Goal: Task Accomplishment & Management: Use online tool/utility

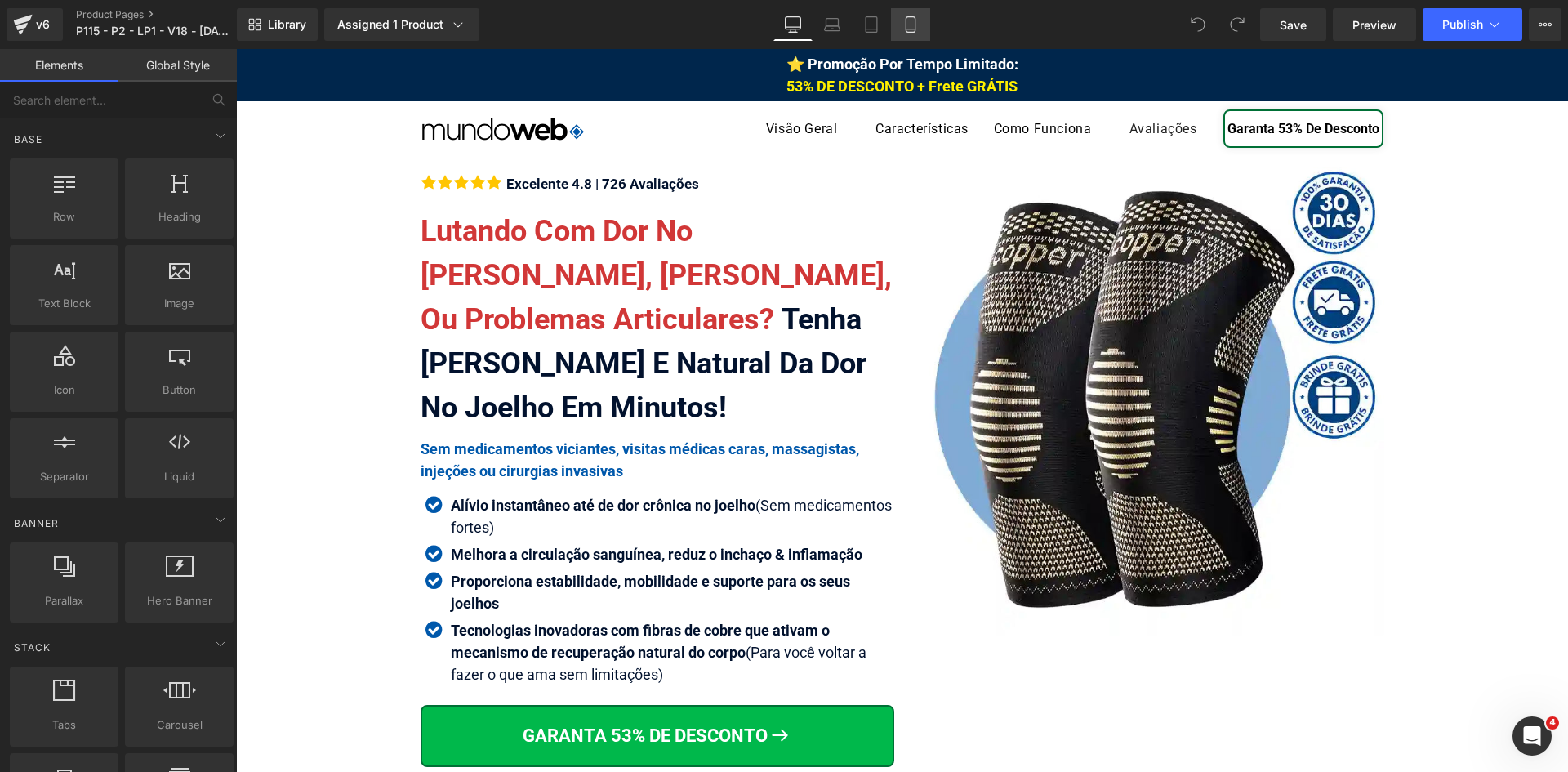
click at [908, 28] on icon at bounding box center [910, 24] width 17 height 16
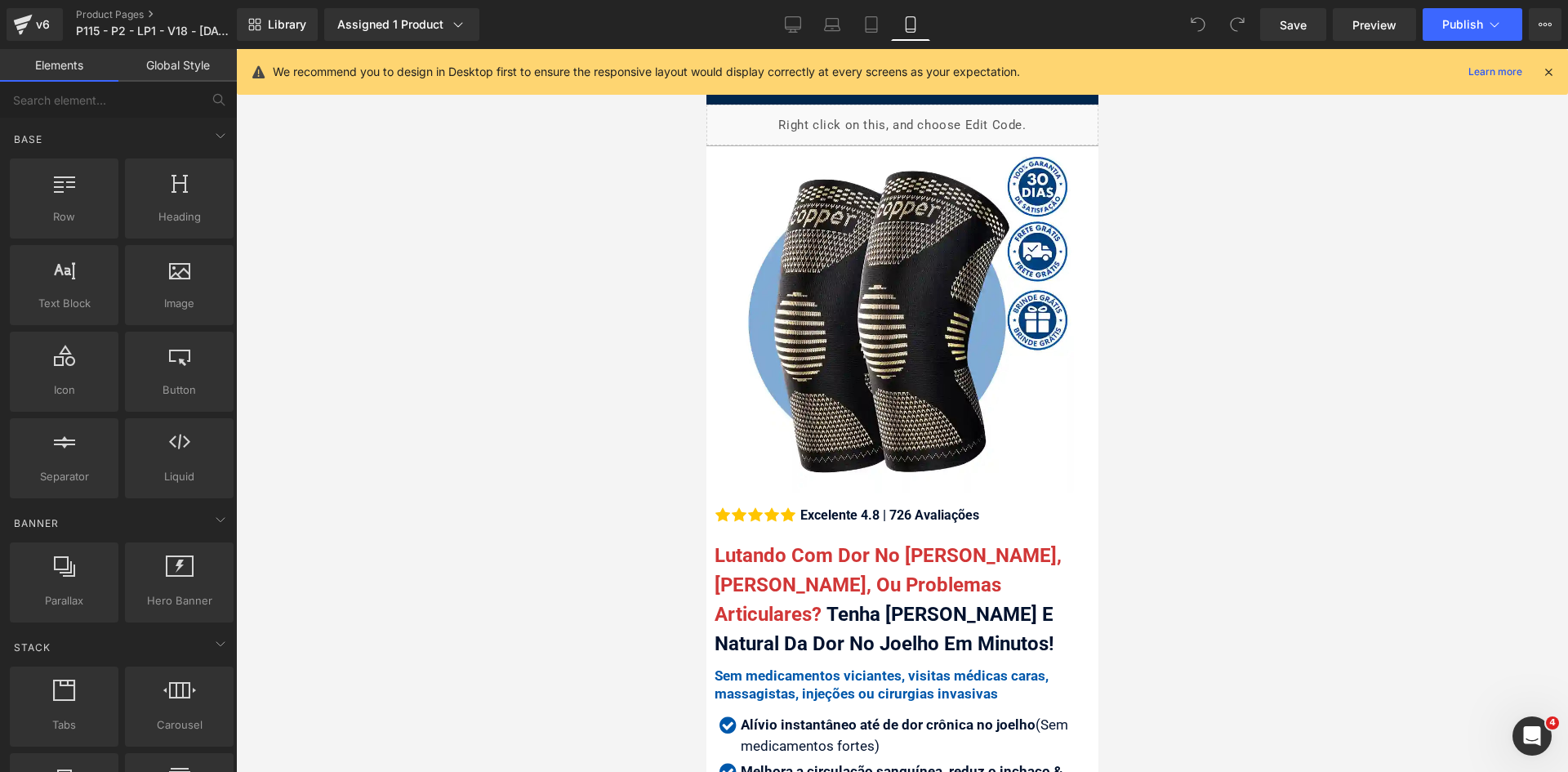
click at [1551, 68] on icon at bounding box center [1548, 71] width 15 height 15
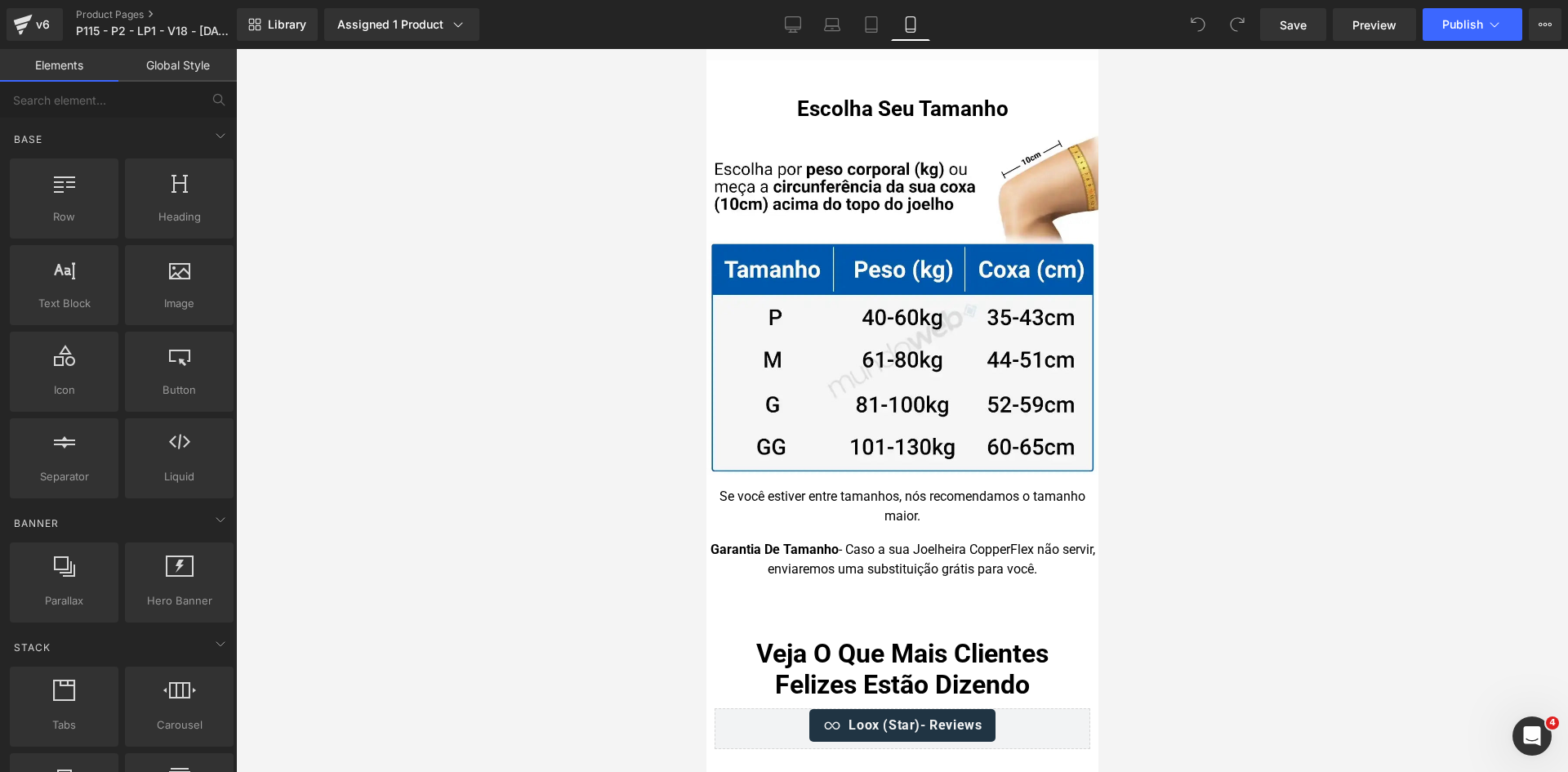
drag, startPoint x: 1093, startPoint y: 76, endPoint x: 1829, endPoint y: 716, distance: 975.3
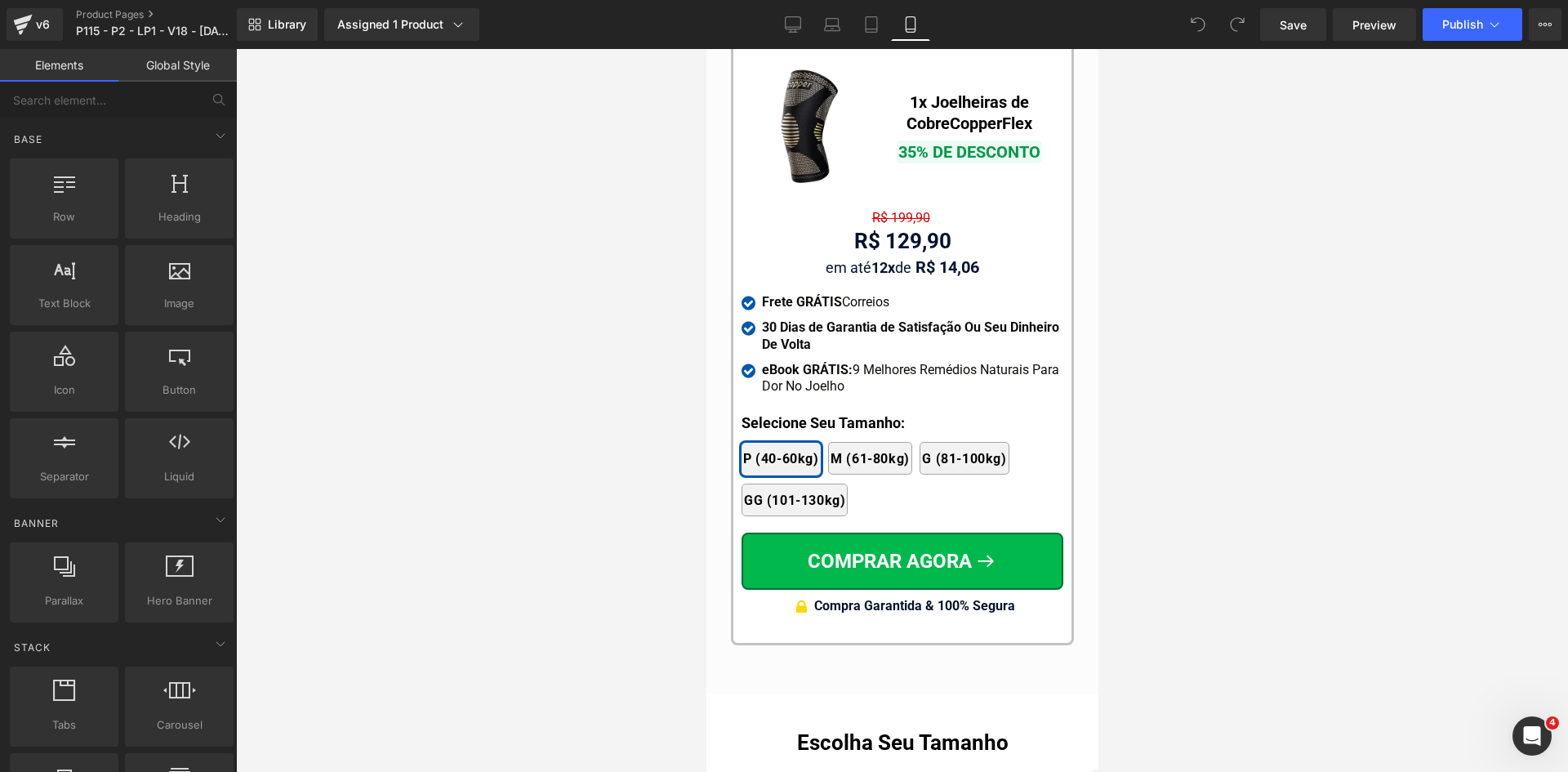
scroll to position [15564, 0]
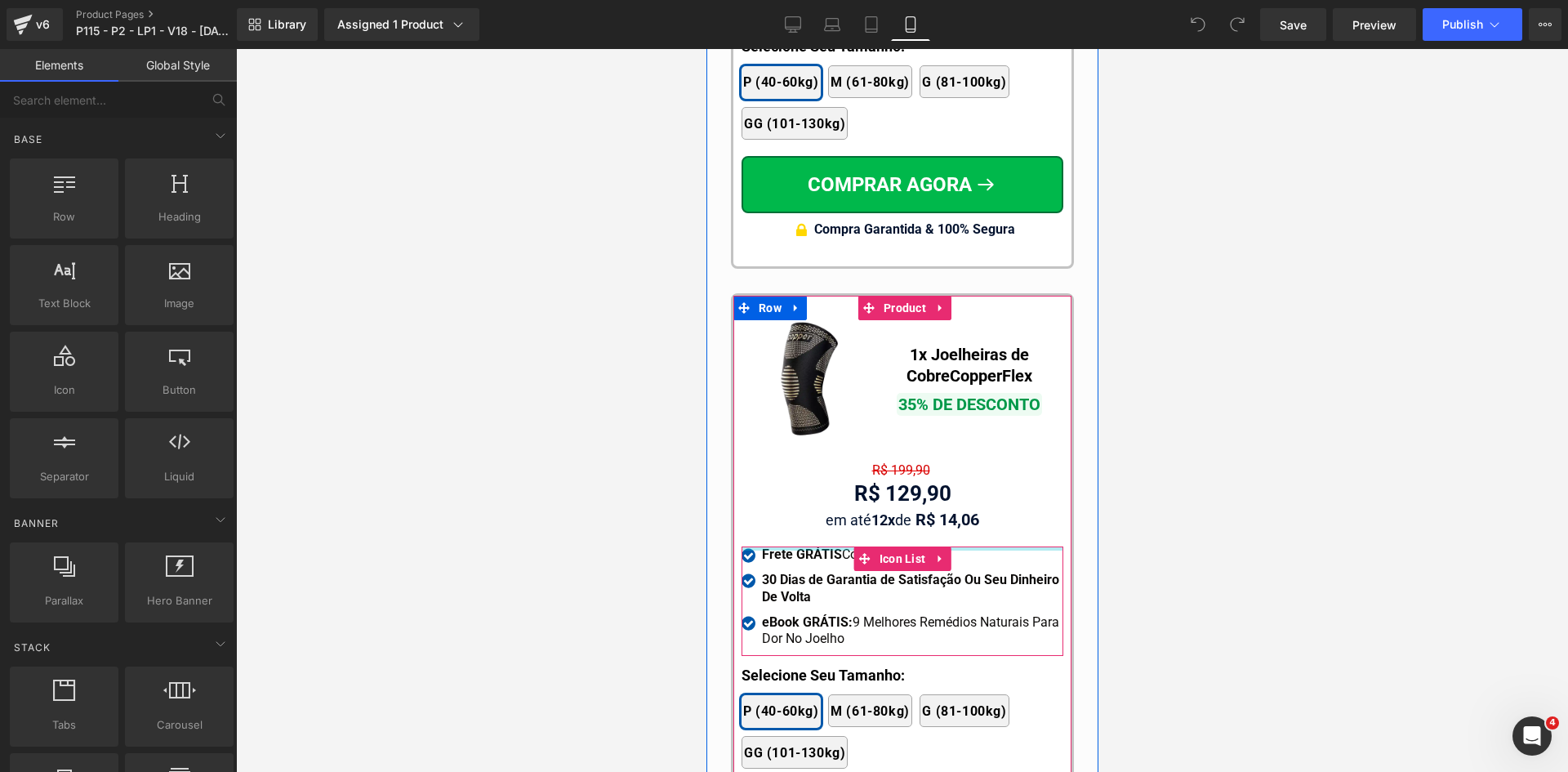
click at [828, 546] on div at bounding box center [902, 548] width 321 height 4
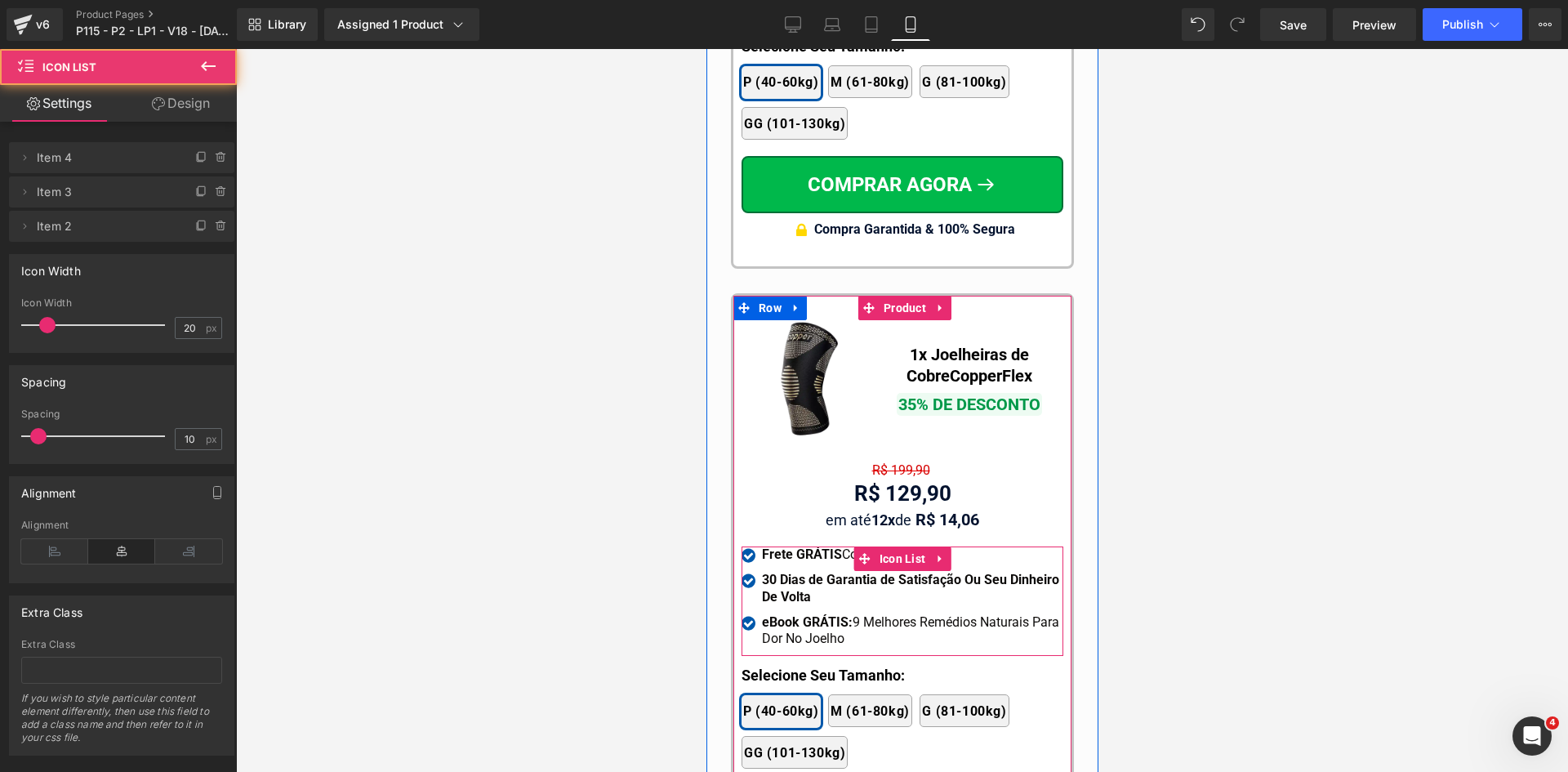
click at [828, 546] on div at bounding box center [902, 548] width 321 height 4
click at [829, 546] on strong "Frete GRÁTIS" at bounding box center [801, 554] width 80 height 16
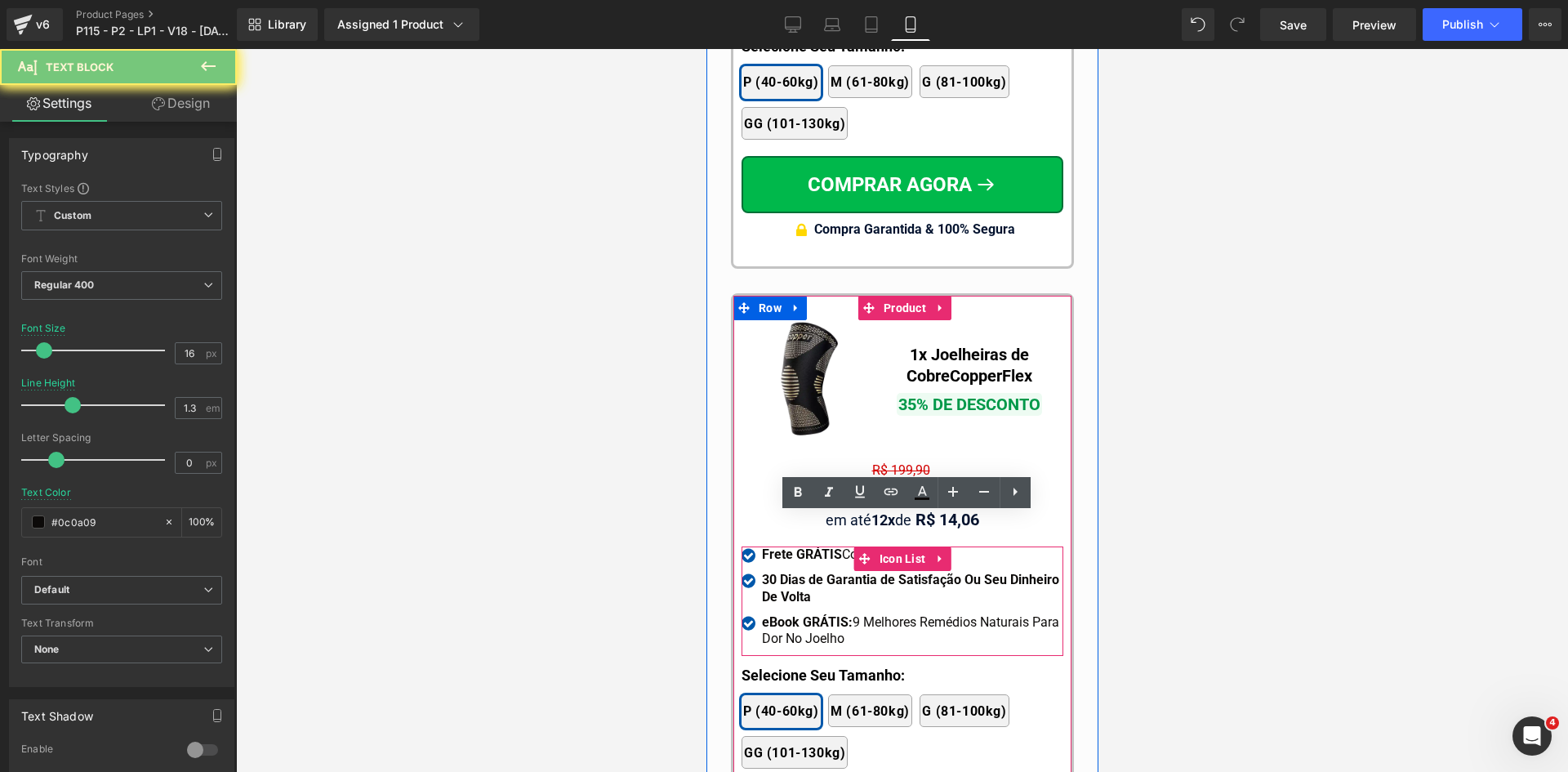
click at [829, 546] on strong "Frete GRÁTIS" at bounding box center [801, 554] width 80 height 16
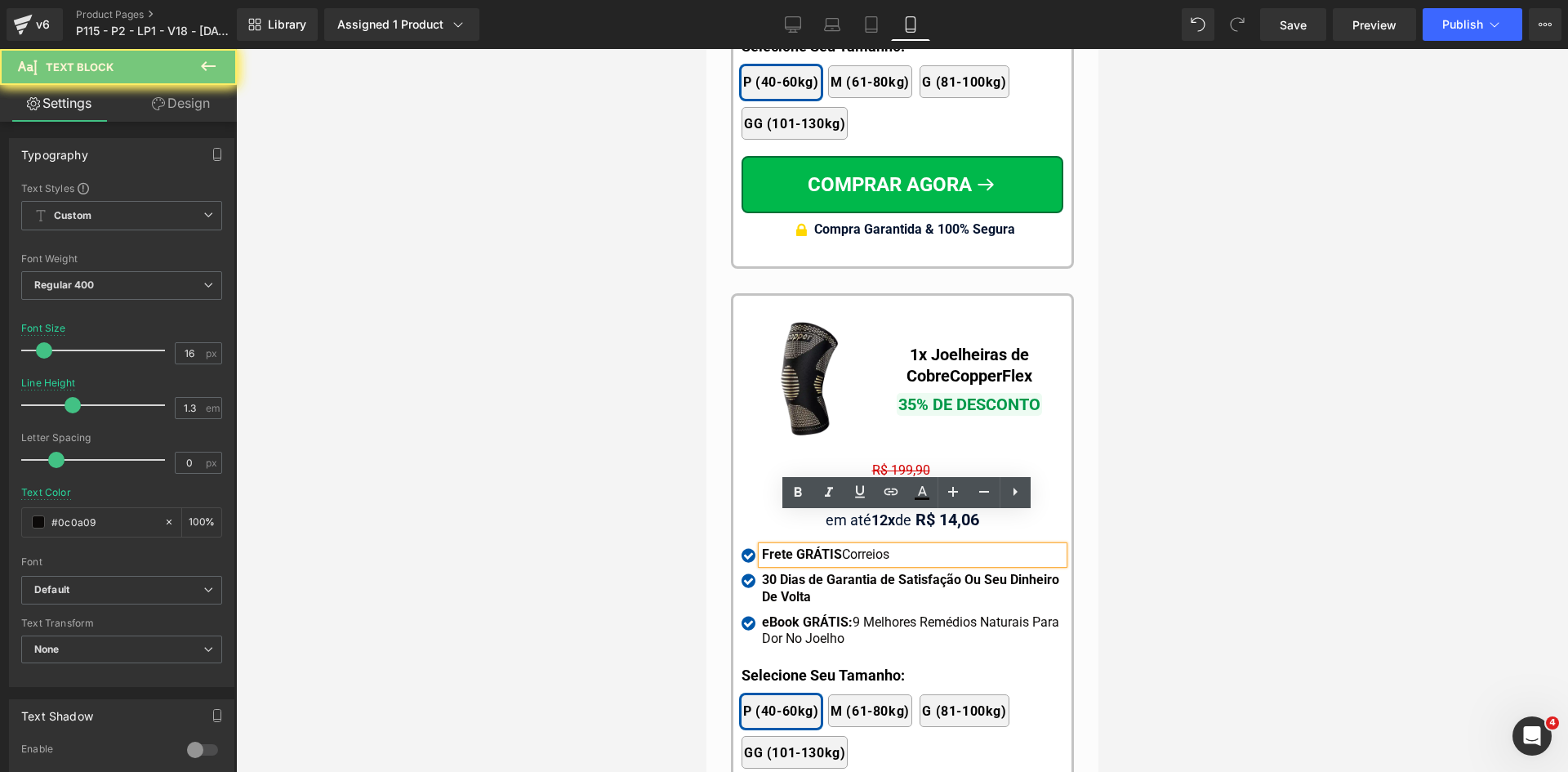
click at [829, 546] on strong "Frete GRÁTIS" at bounding box center [801, 554] width 80 height 16
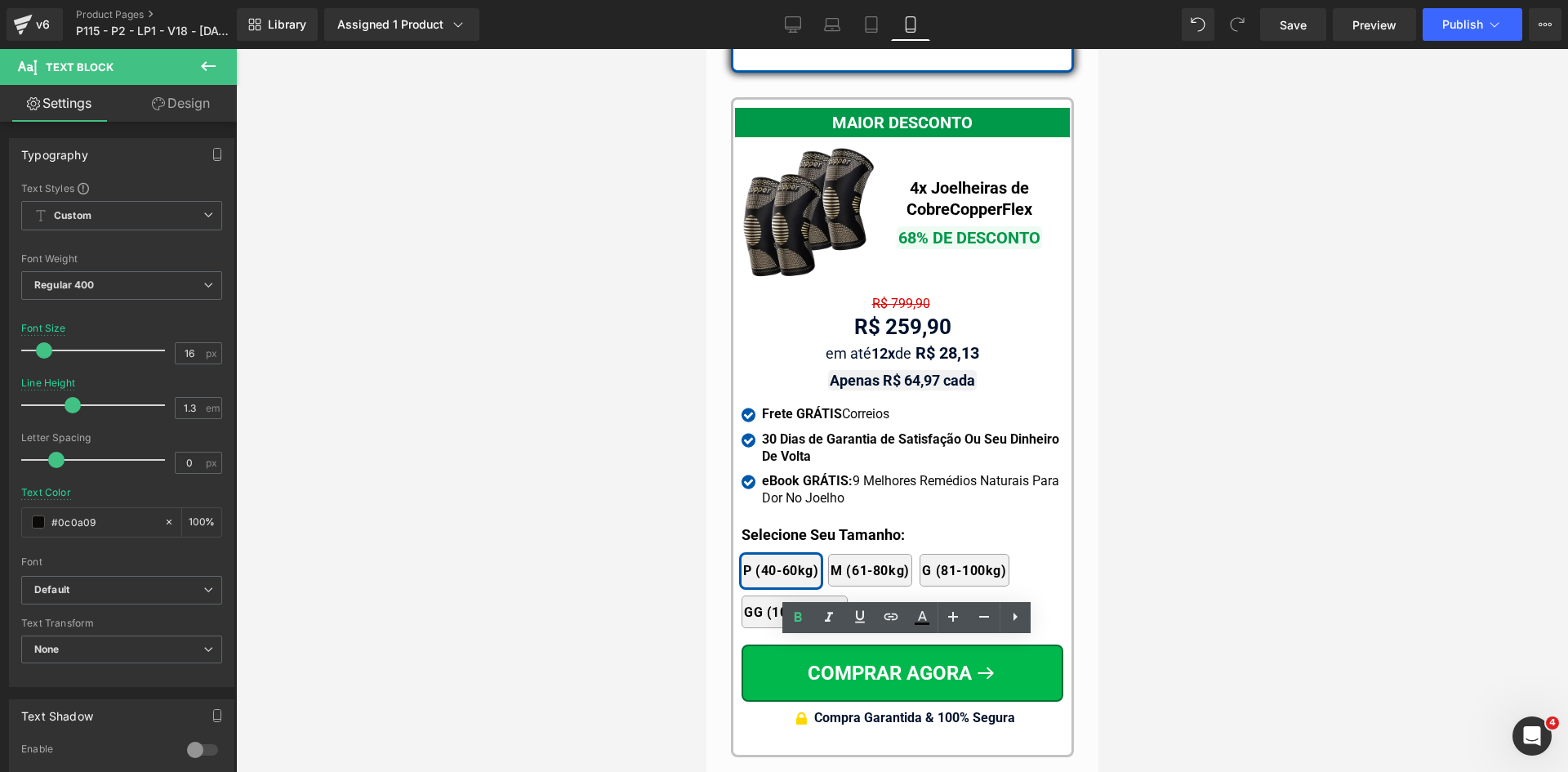
scroll to position [15074, 0]
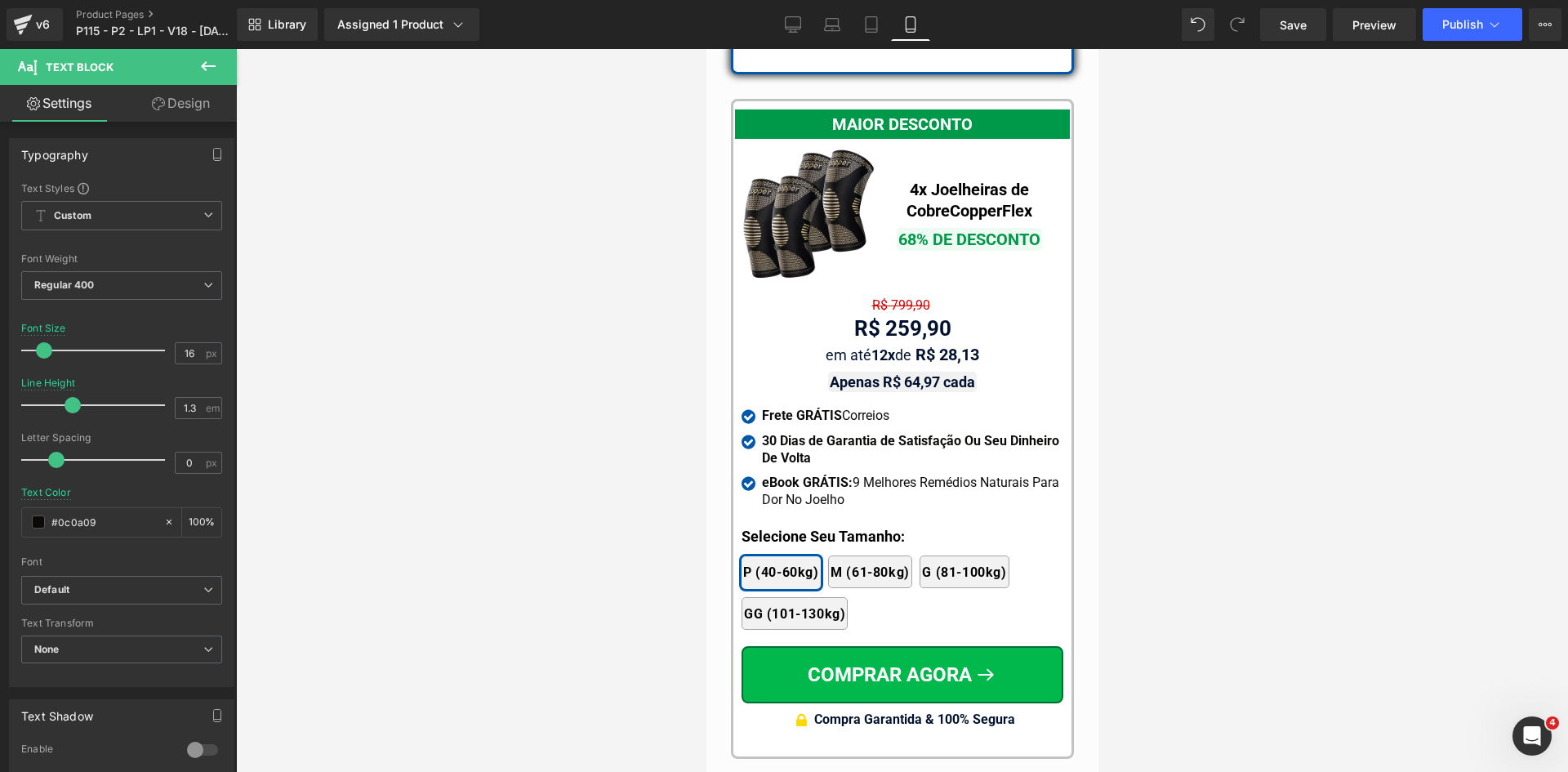
click at [810, 407] on strong "Frete GRÁTIS" at bounding box center [801, 415] width 80 height 16
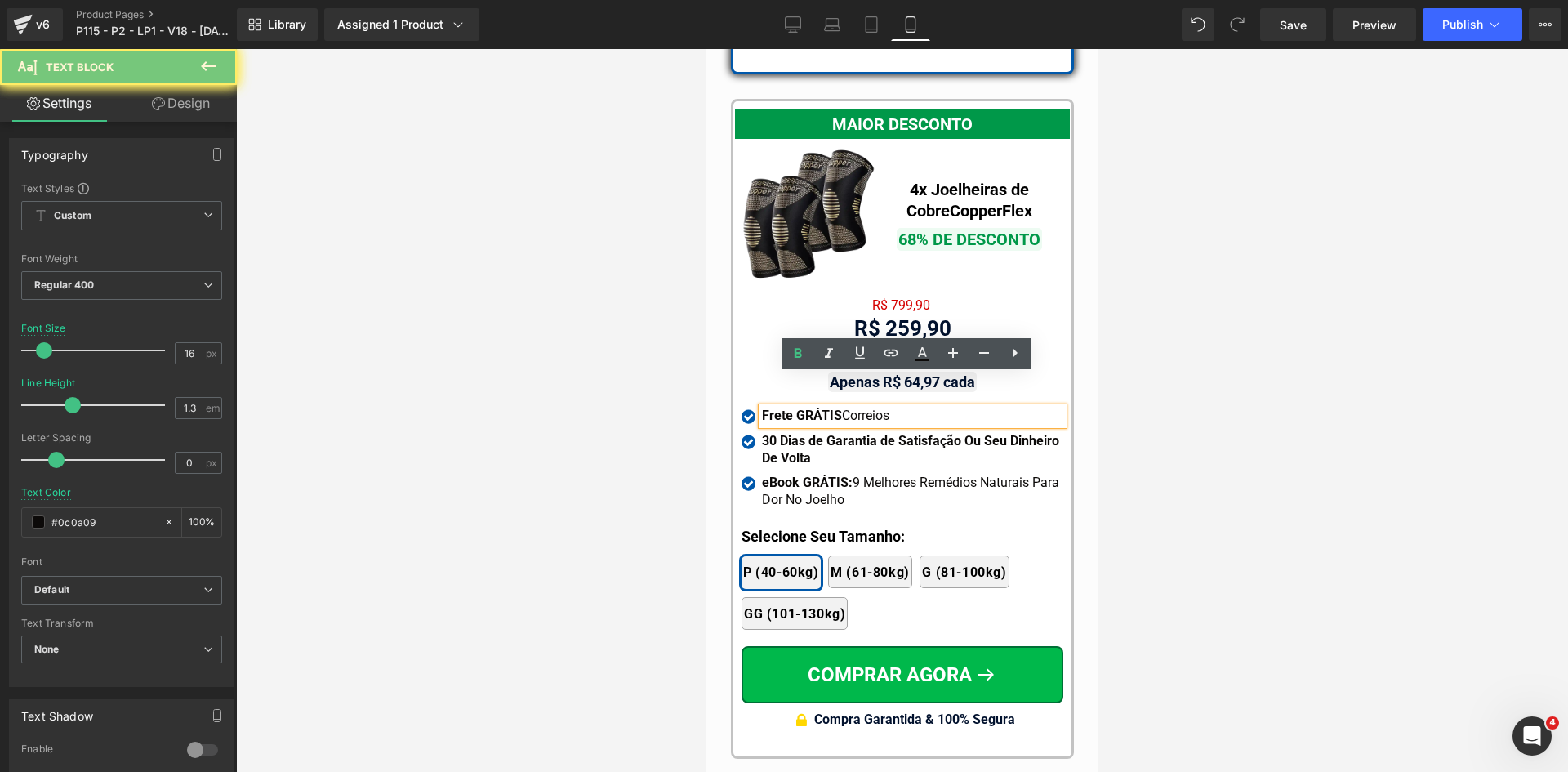
click at [810, 407] on strong "Frete GRÁTIS" at bounding box center [801, 415] width 80 height 16
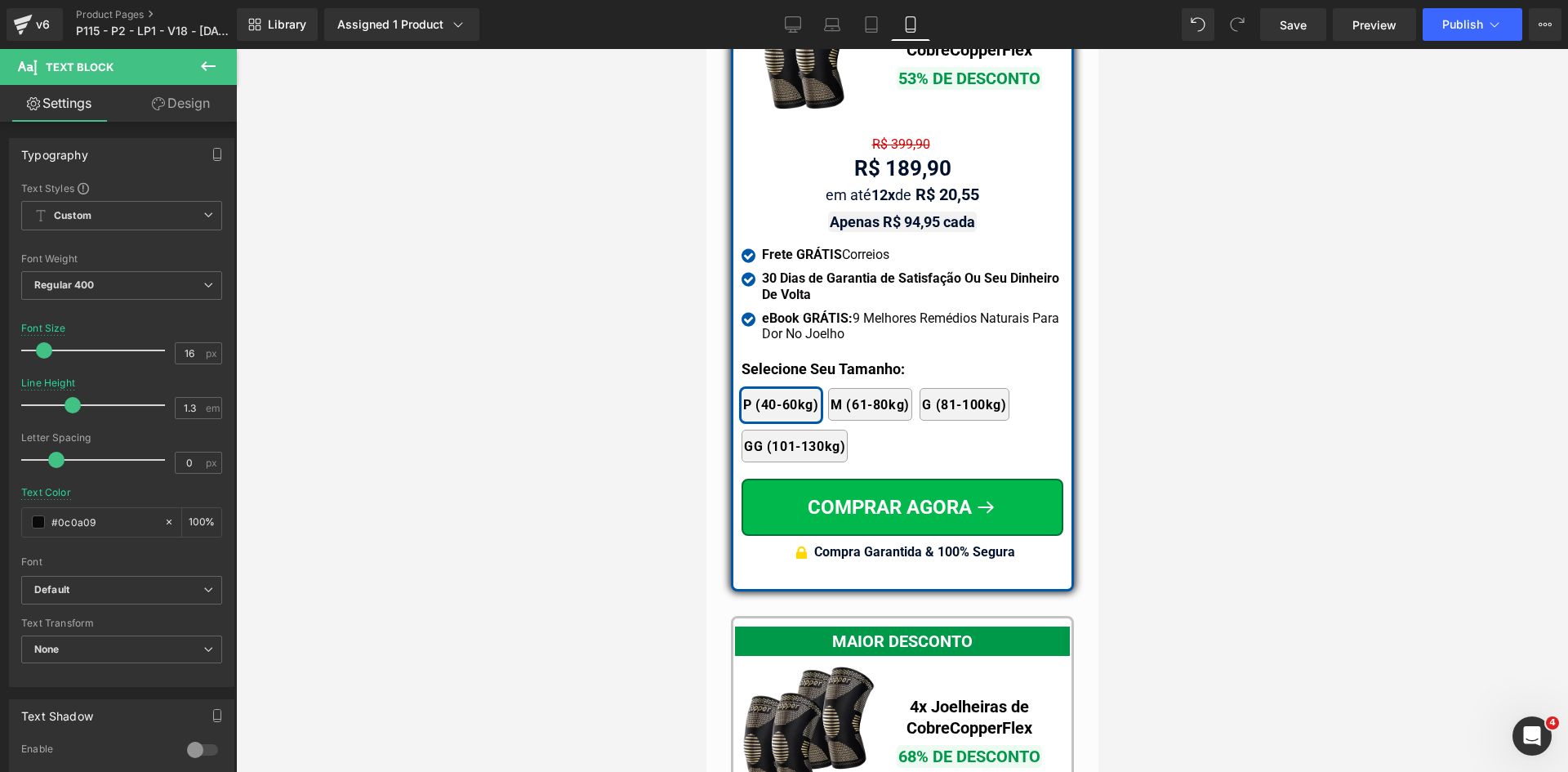
scroll to position [14503, 0]
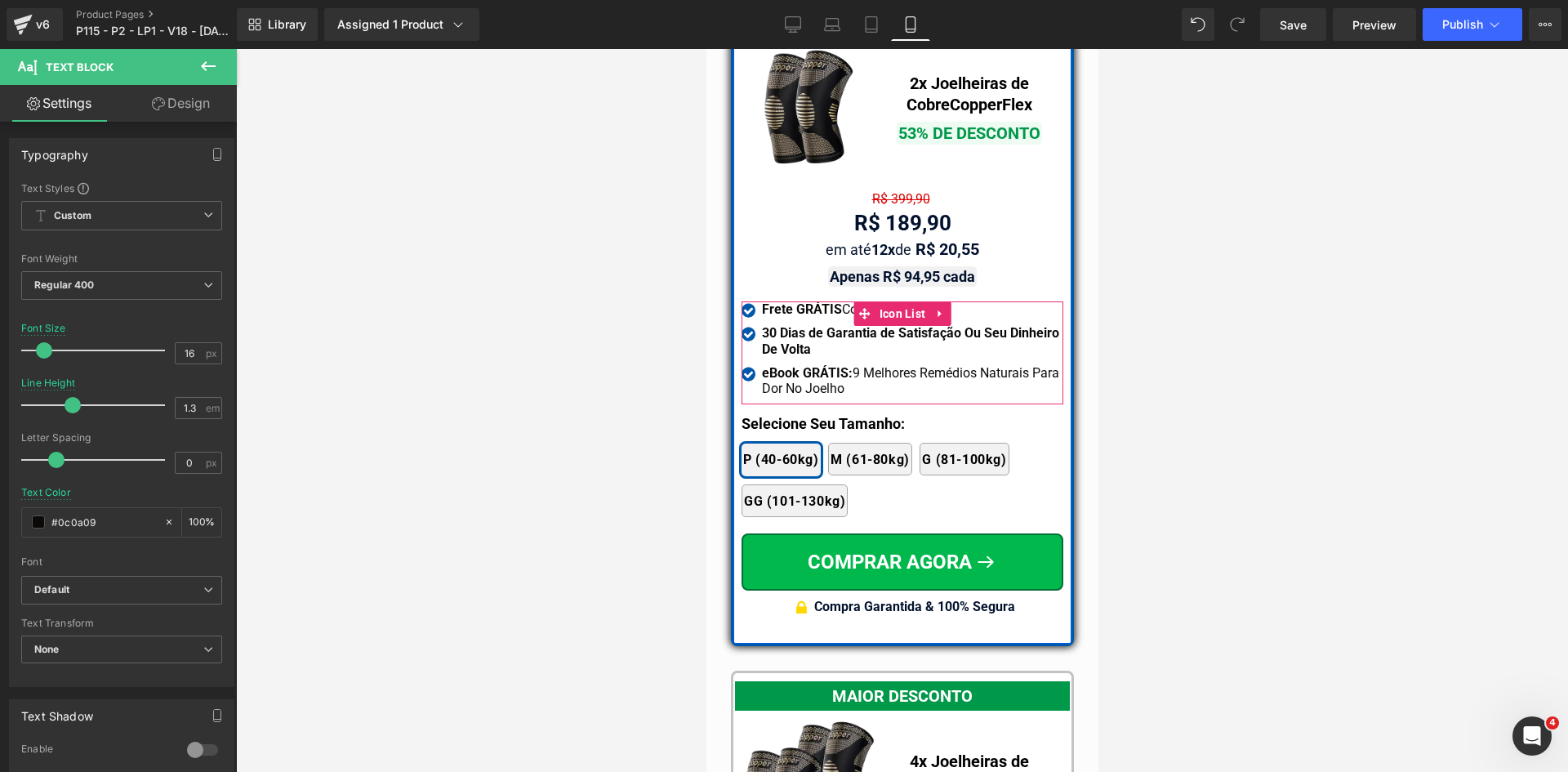
click at [705, 49] on div at bounding box center [705, 49] width 0 height 0
click at [800, 301] on strong "Frete GRÁTIS" at bounding box center [801, 309] width 80 height 16
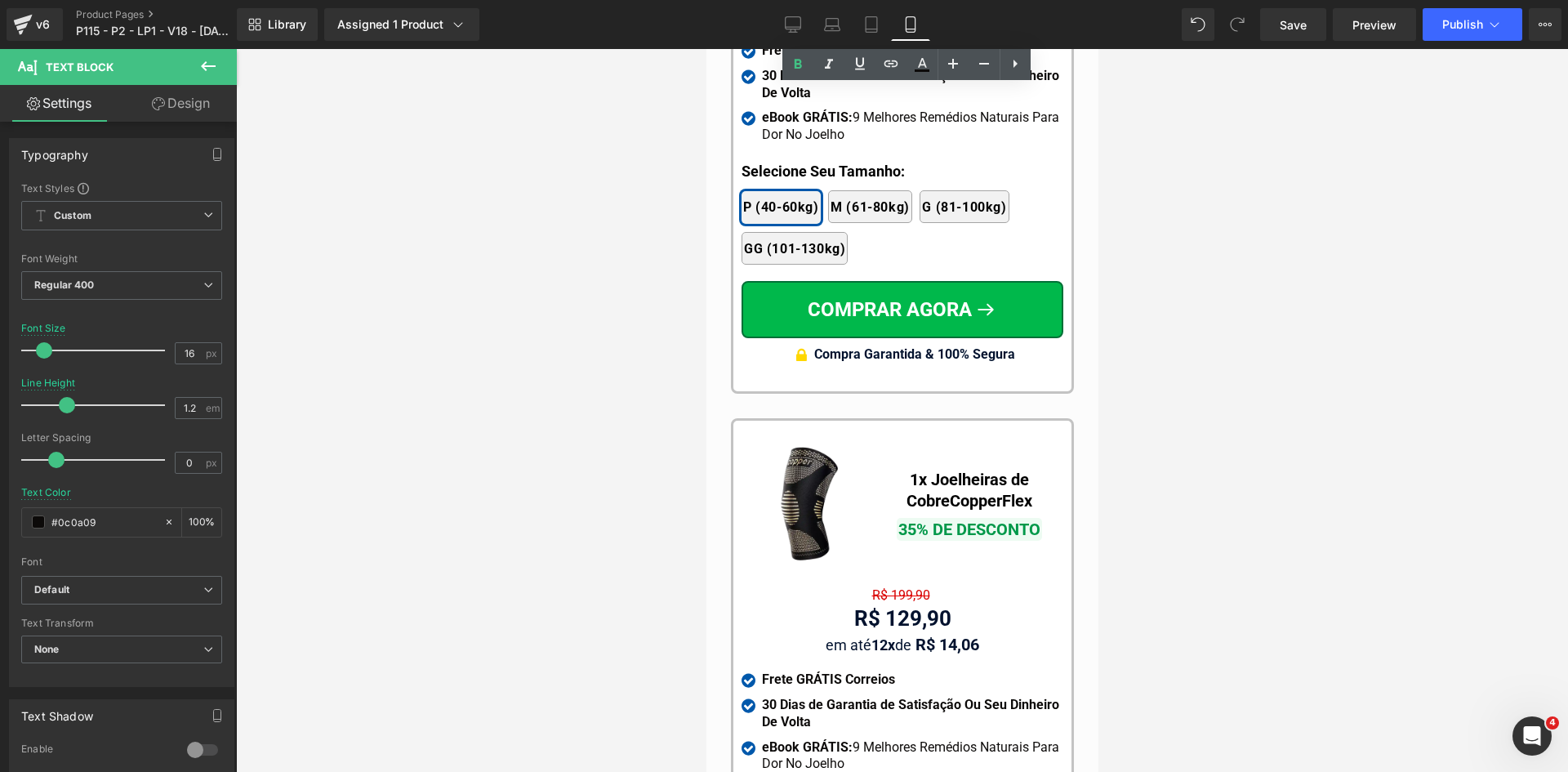
scroll to position [15564, 0]
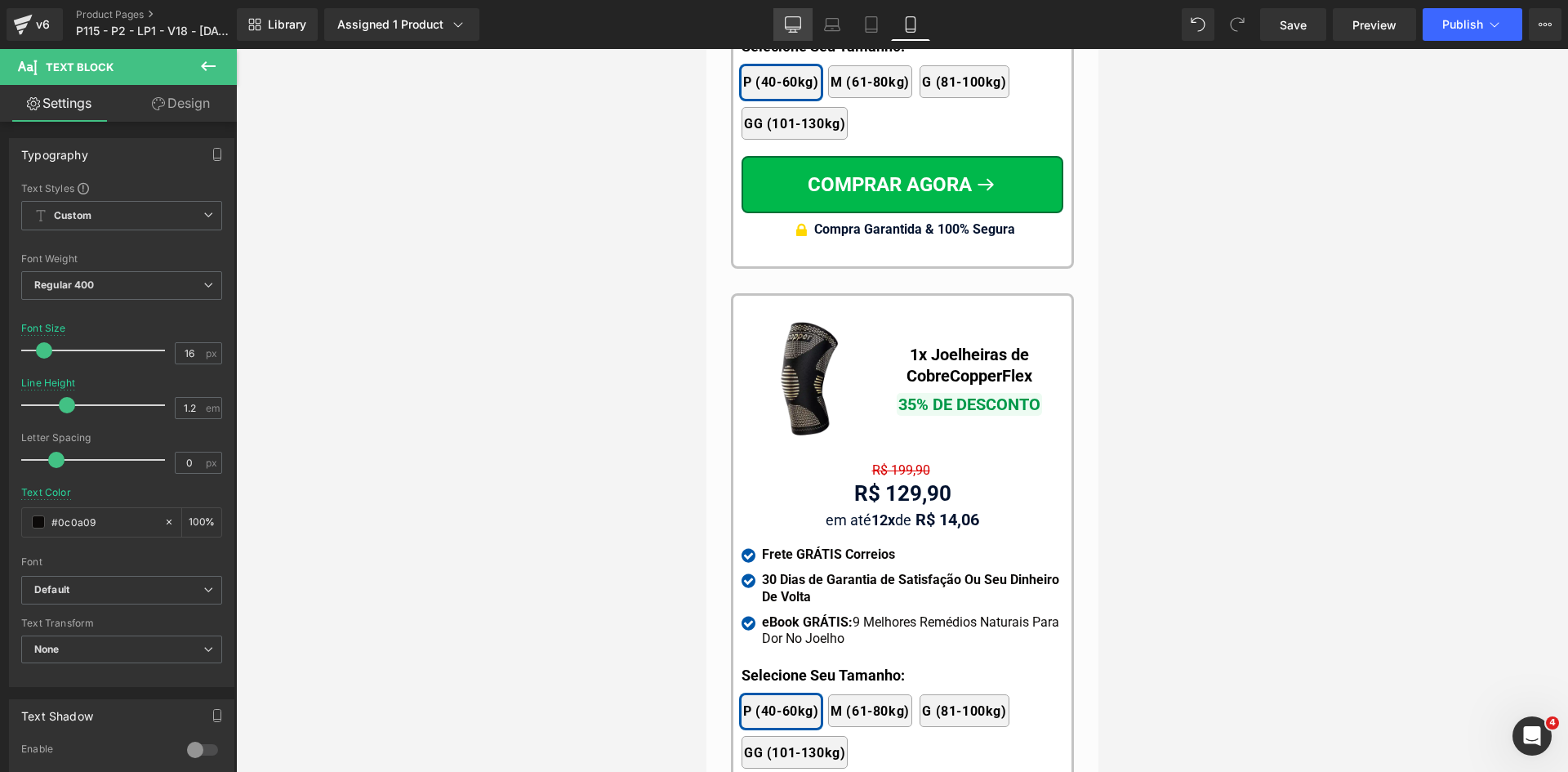
click at [796, 30] on icon at bounding box center [793, 31] width 5 height 3
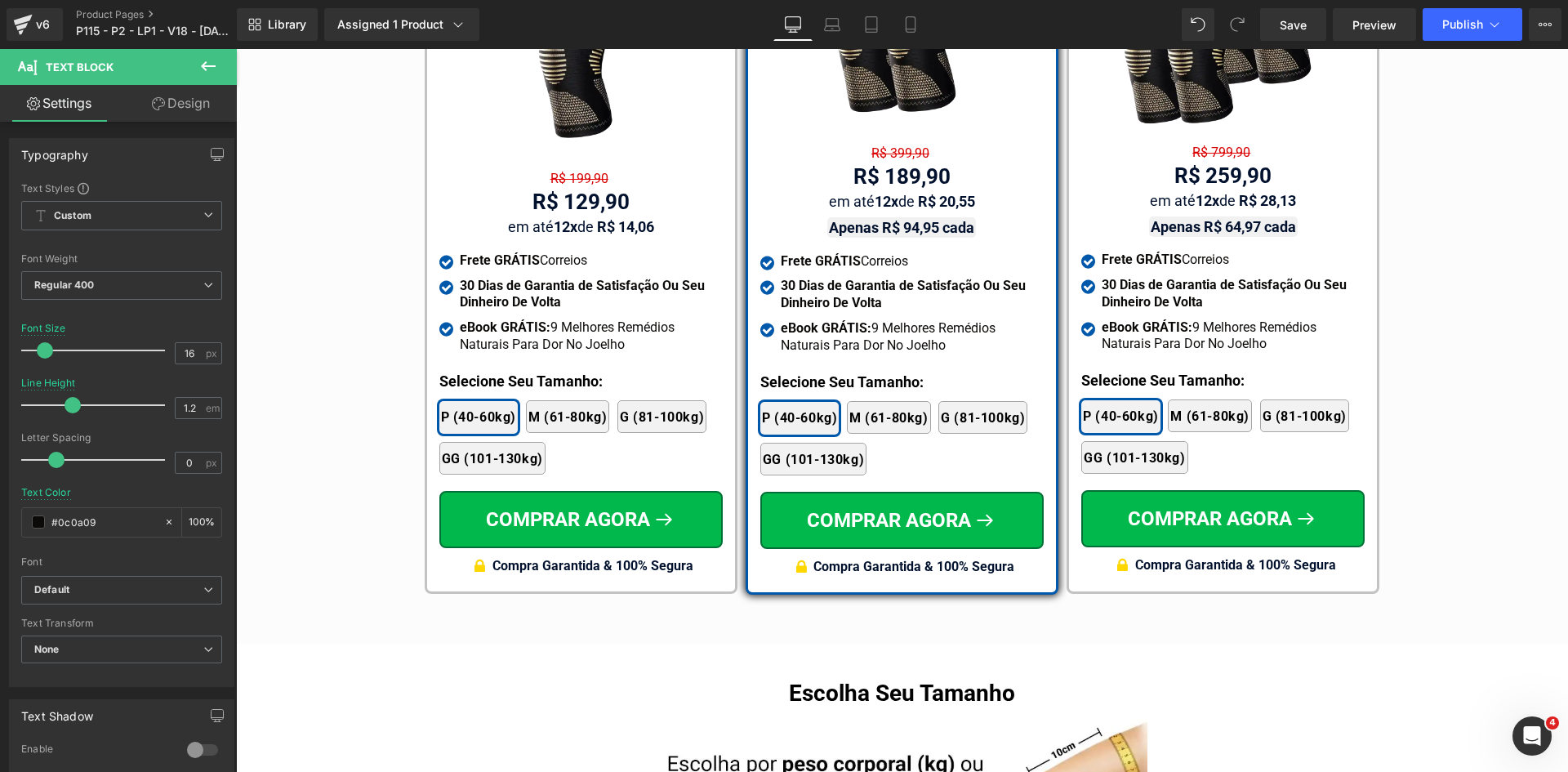
scroll to position [9809, 0]
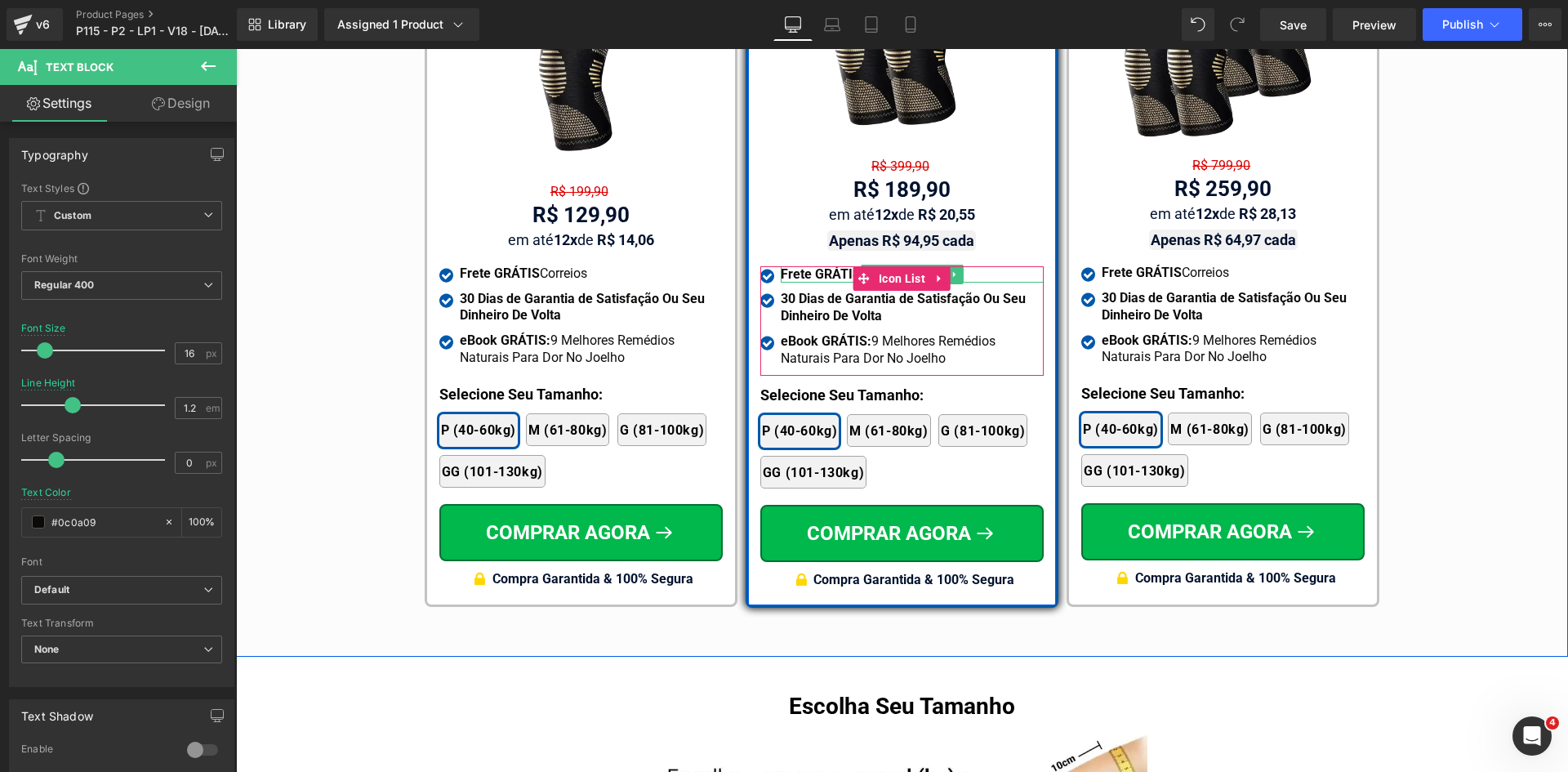
click at [838, 267] on strong "Frete GRÁTIS" at bounding box center [821, 274] width 80 height 16
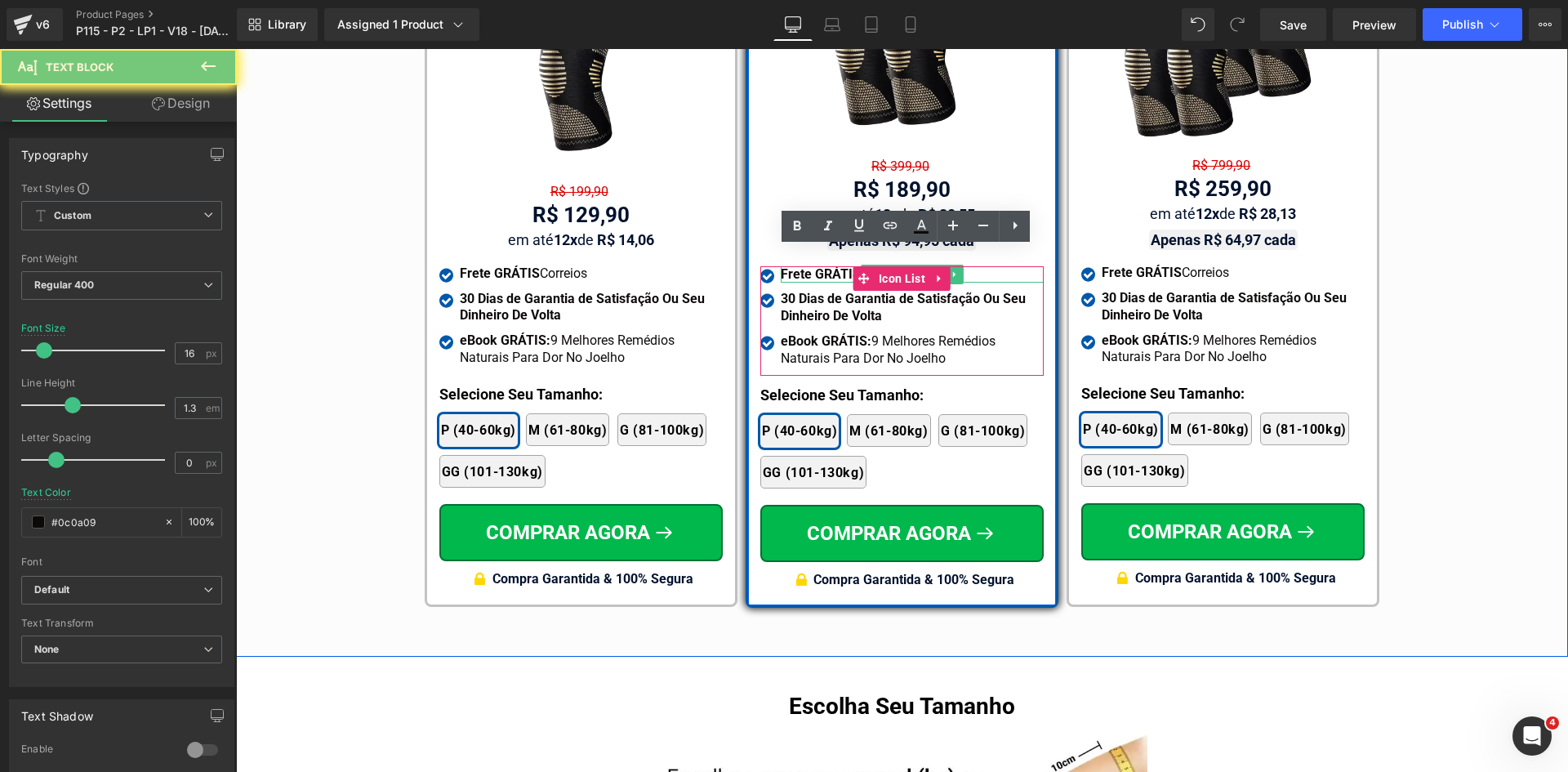
click at [838, 267] on strong "Frete GRÁTIS" at bounding box center [821, 274] width 80 height 16
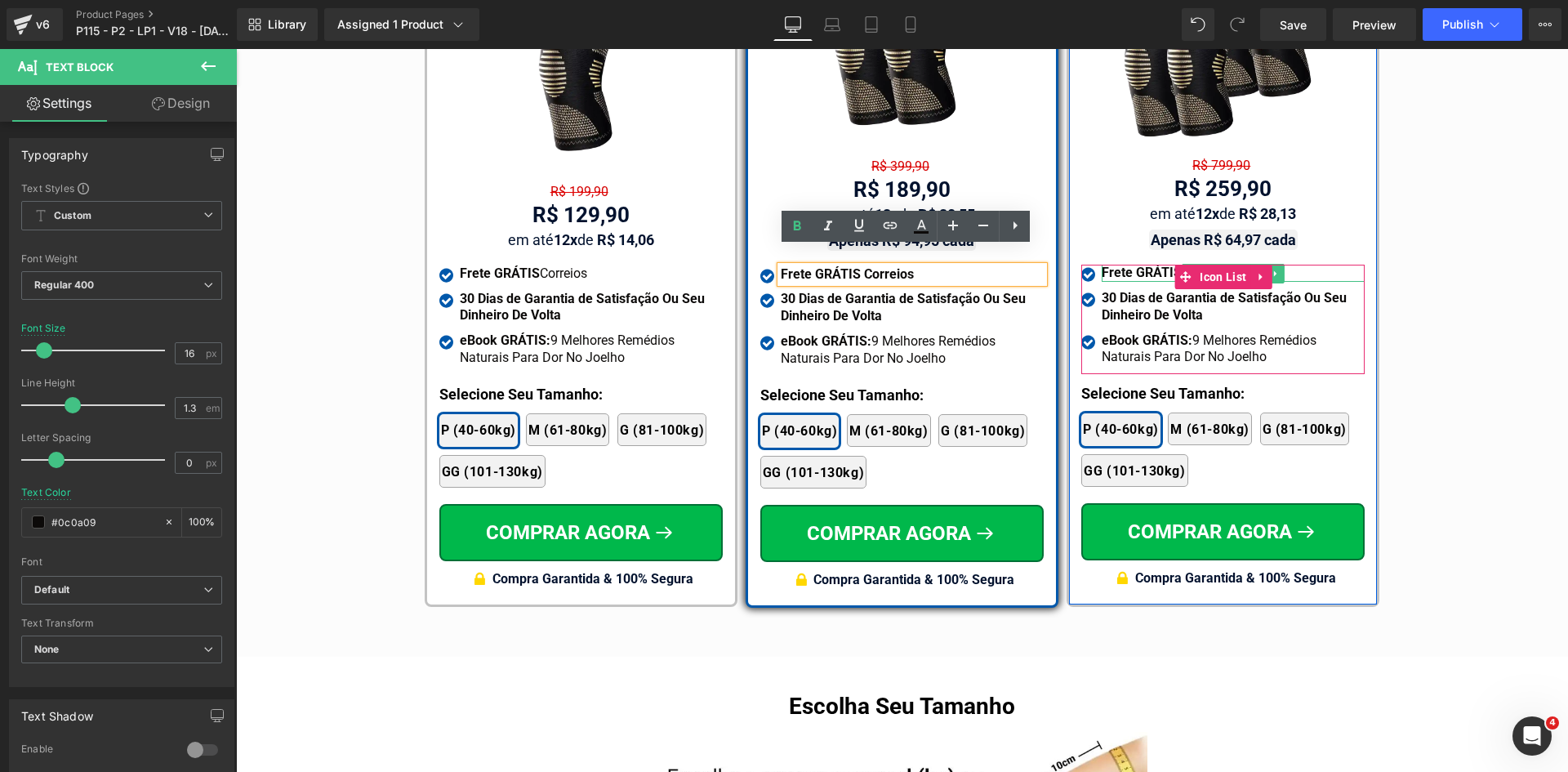
click at [1115, 265] on strong "Frete GRÁTIS" at bounding box center [1141, 273] width 80 height 16
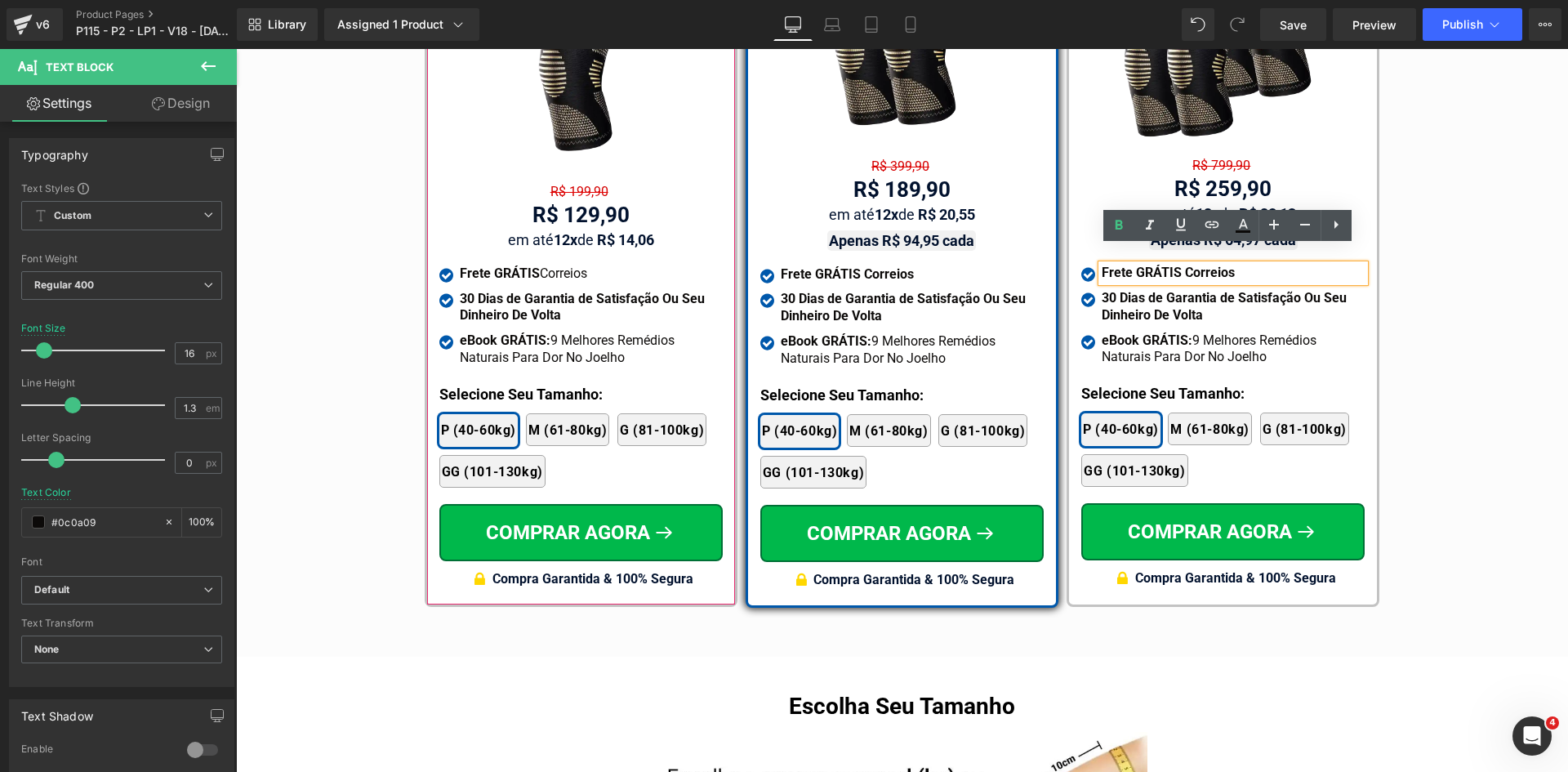
click at [477, 266] on strong "Frete GRÁTIS" at bounding box center [500, 274] width 80 height 16
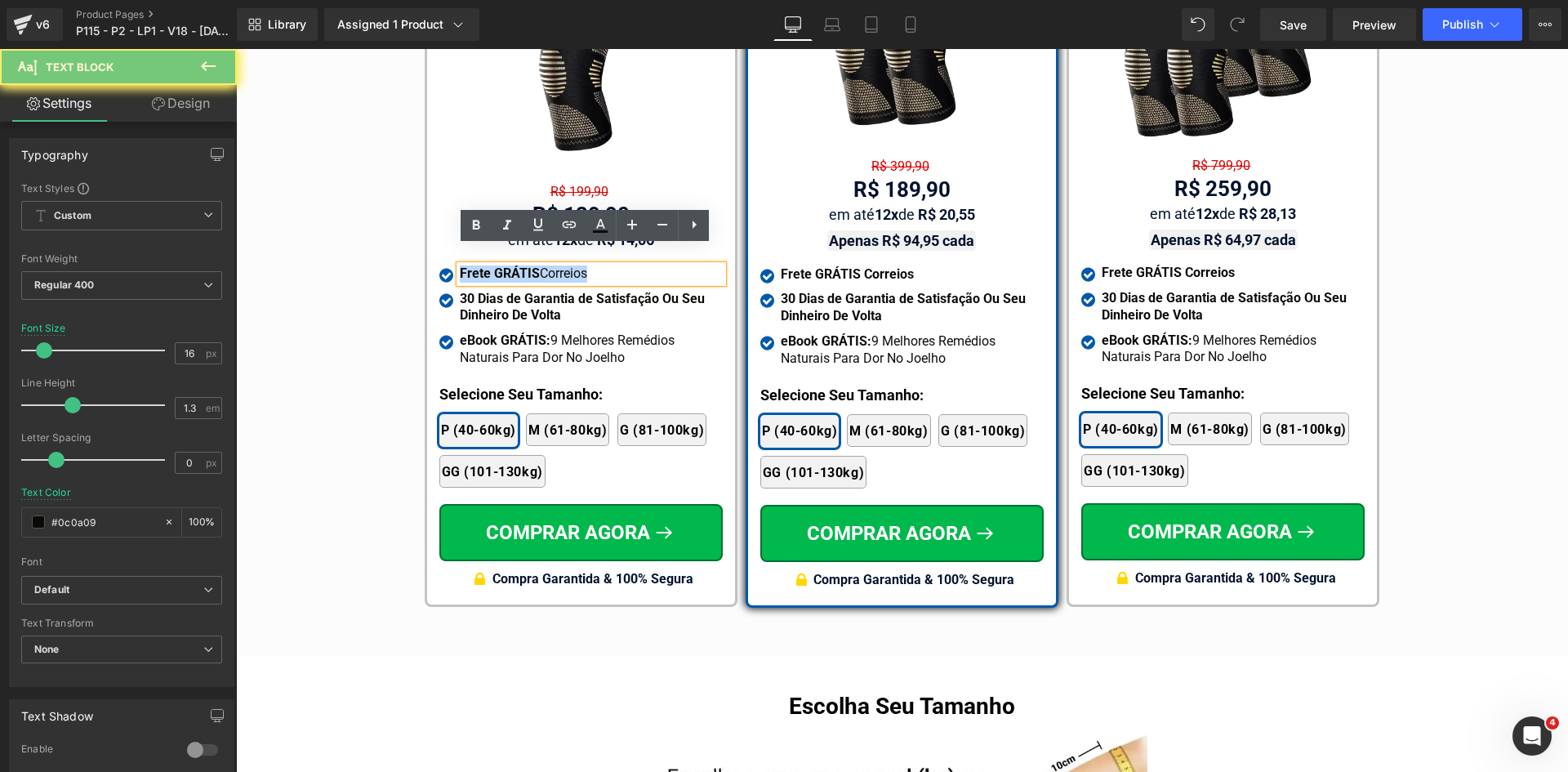
click at [477, 266] on strong "Frete GRÁTIS" at bounding box center [500, 274] width 80 height 16
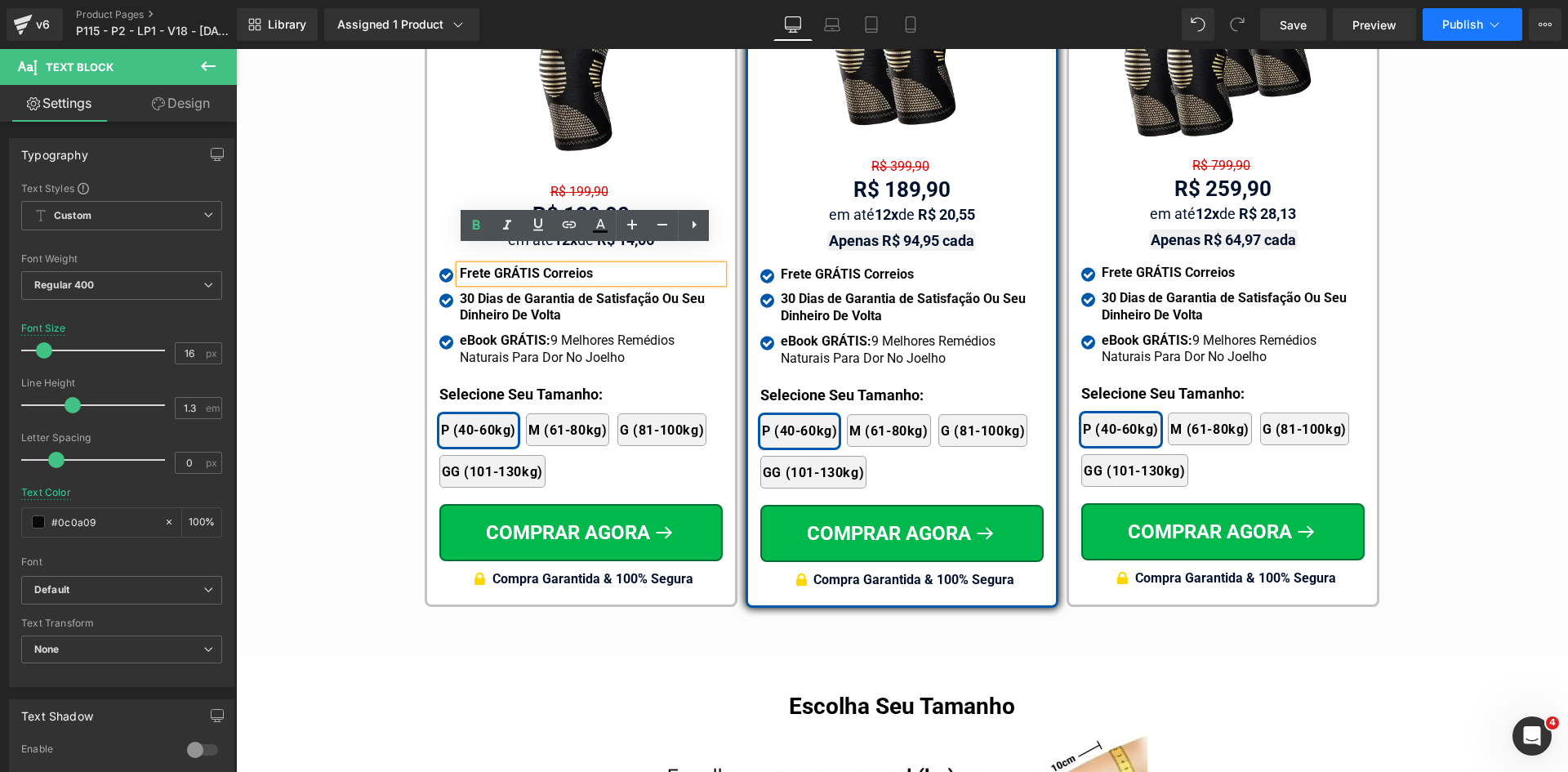
click at [1479, 31] on button "Publish" at bounding box center [1472, 24] width 100 height 33
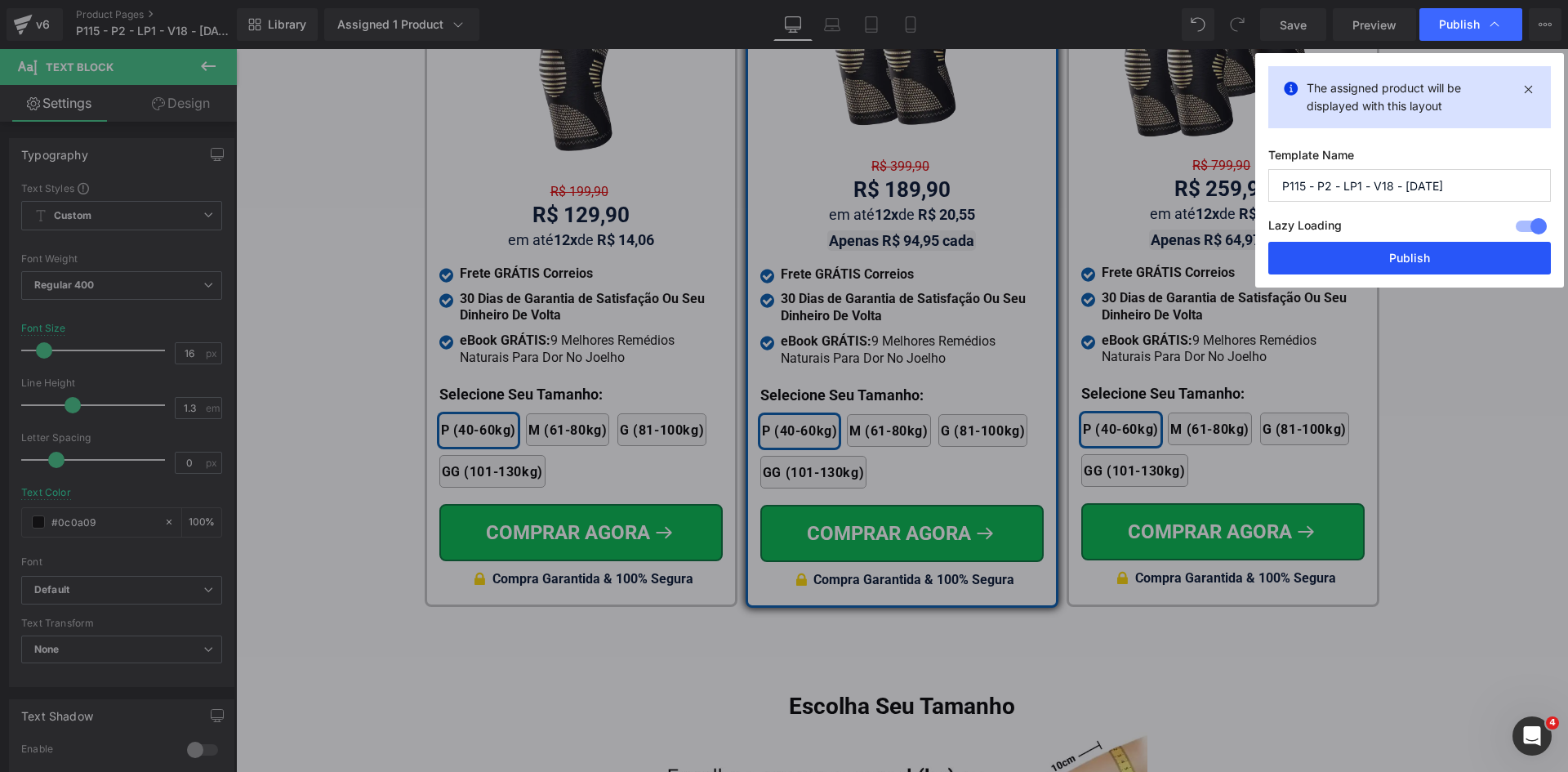
click at [1413, 263] on button "Publish" at bounding box center [1409, 258] width 282 height 33
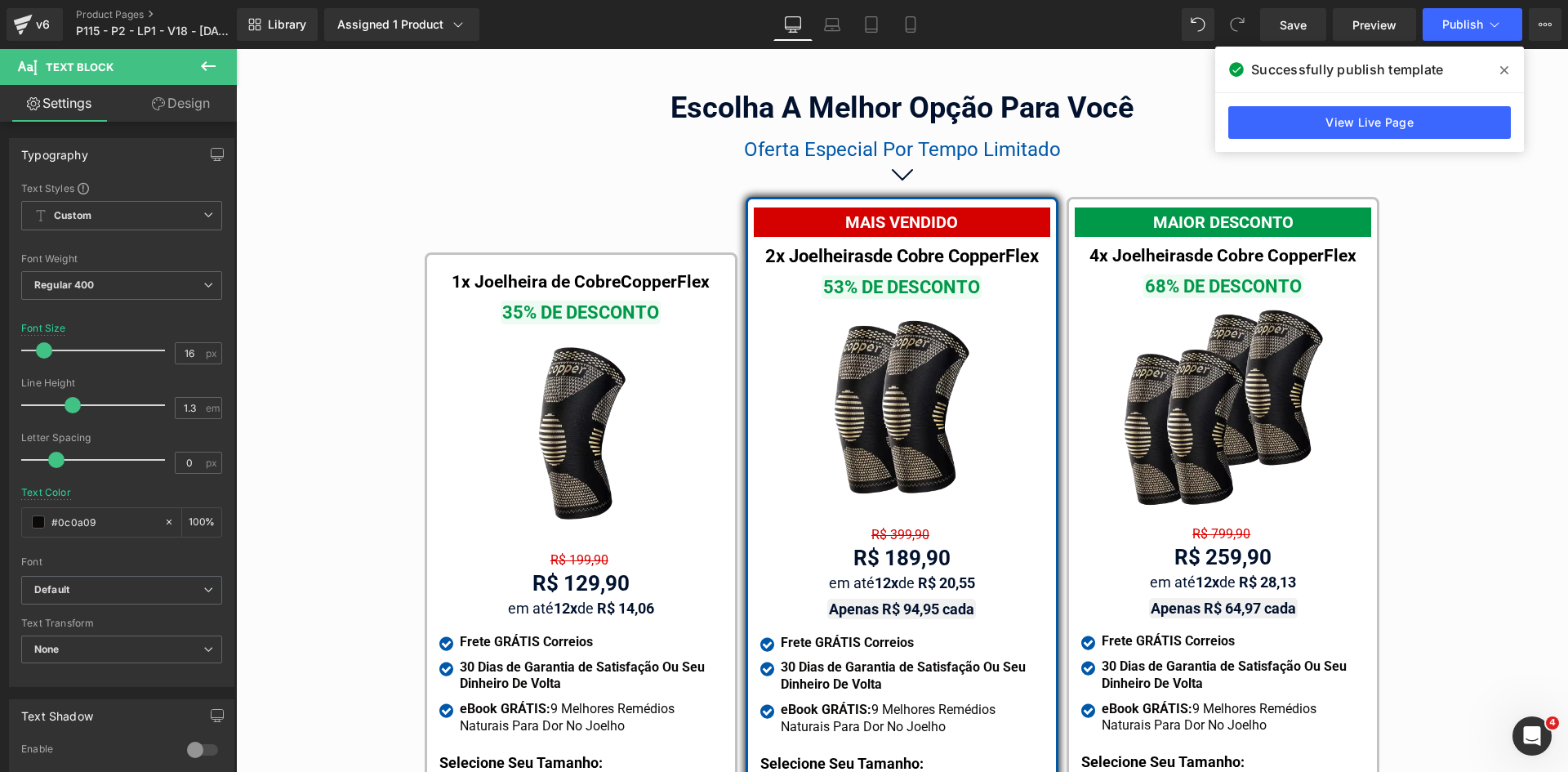
scroll to position [9320, 0]
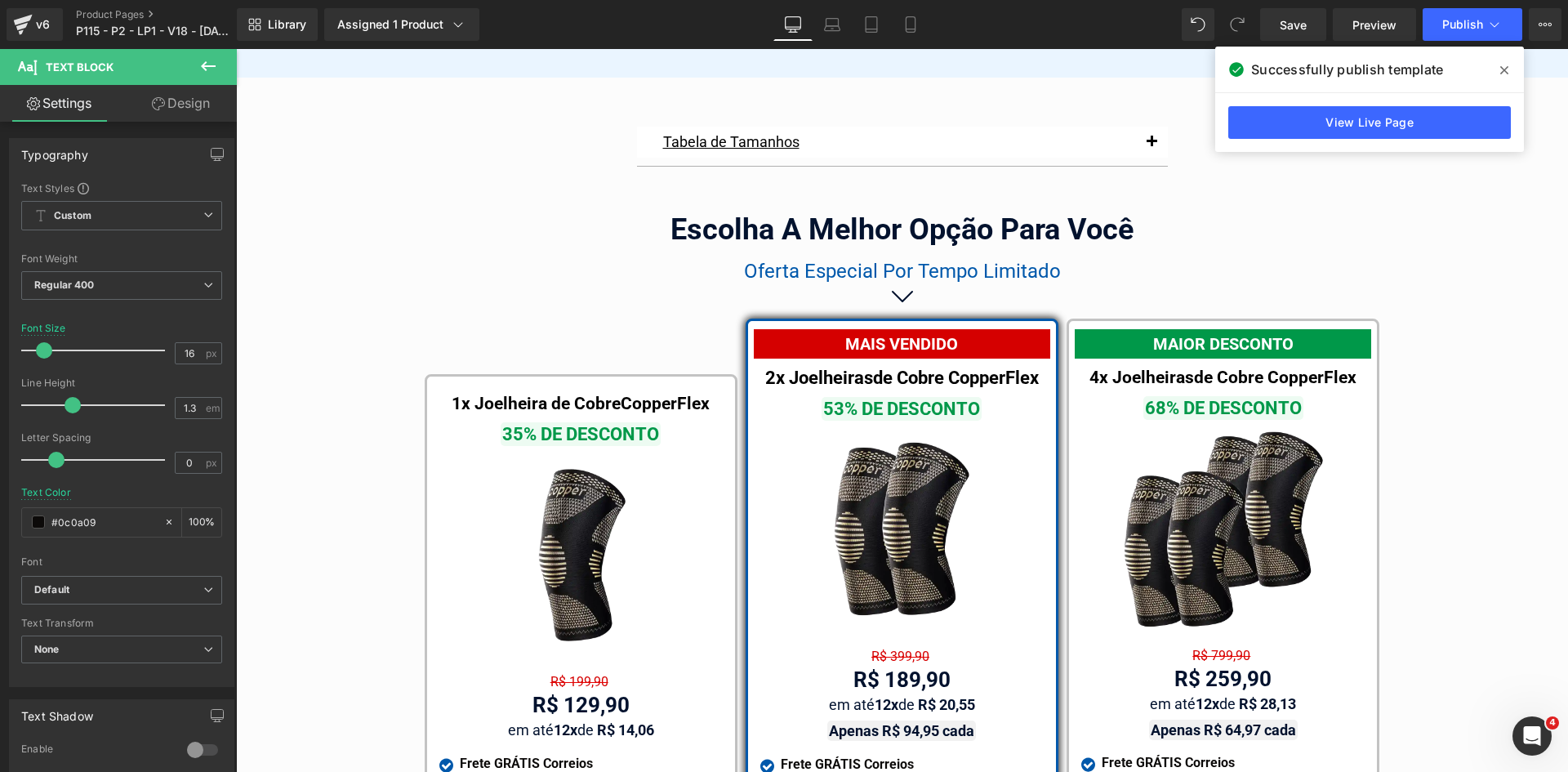
drag, startPoint x: 919, startPoint y: 30, endPoint x: 1567, endPoint y: 771, distance: 984.4
click at [920, 30] on link "Mobile" at bounding box center [910, 24] width 39 height 33
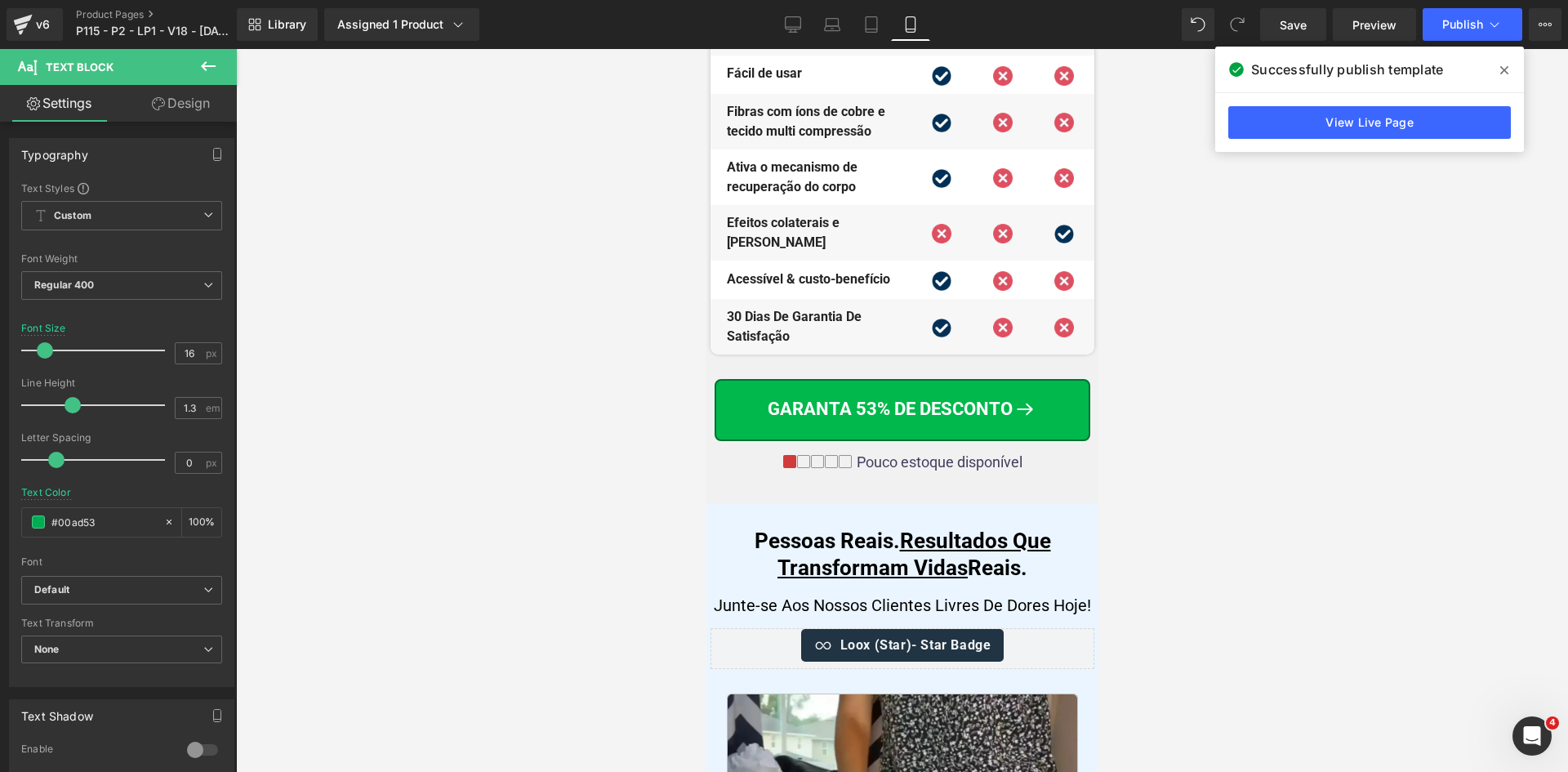
scroll to position [0, 0]
